Goal: Check status: Check status

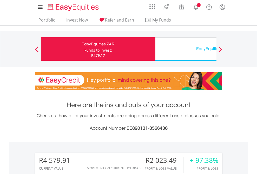
scroll to position [50, 81]
click at [84, 49] on div "Funds to invest:" at bounding box center [97, 50] width 27 height 5
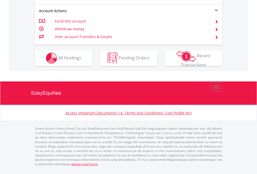
scroll to position [473, 0]
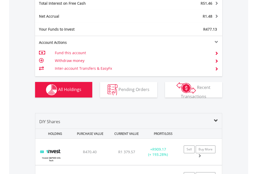
scroll to position [598, 0]
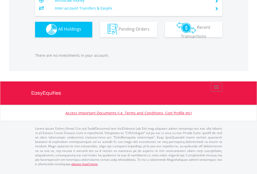
scroll to position [50, 81]
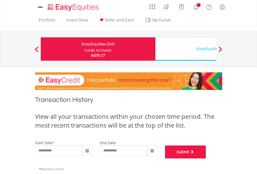
click at [206, 159] on button "Submit" at bounding box center [185, 152] width 41 height 13
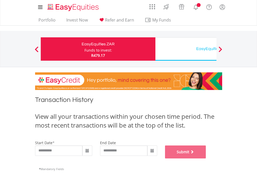
scroll to position [210, 0]
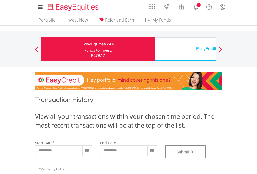
click at [185, 49] on div "EasyEquities USD" at bounding box center [212, 48] width 108 height 7
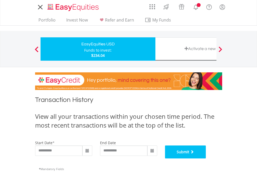
click at [206, 159] on button "Submit" at bounding box center [185, 152] width 41 height 13
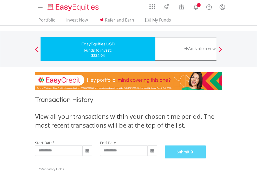
scroll to position [210, 0]
